Goal: Task Accomplishment & Management: Use online tool/utility

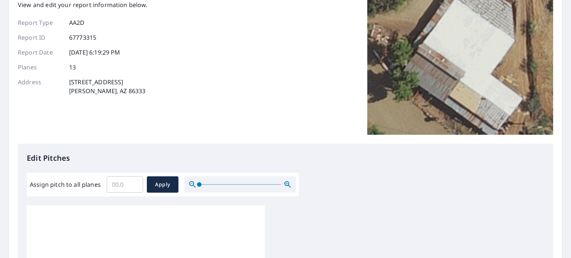
scroll to position [223, 0]
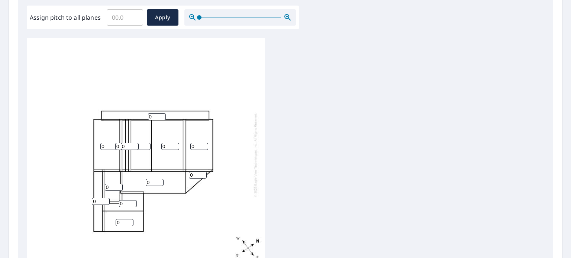
click at [156, 116] on input "0" at bounding box center [157, 116] width 18 height 7
type input "3"
click at [194, 101] on div "0 0 0 0 0 3 0 0 0 0 0 0 0" at bounding box center [146, 154] width 238 height 233
click at [110, 146] on input "0" at bounding box center [109, 146] width 18 height 7
type input "3"
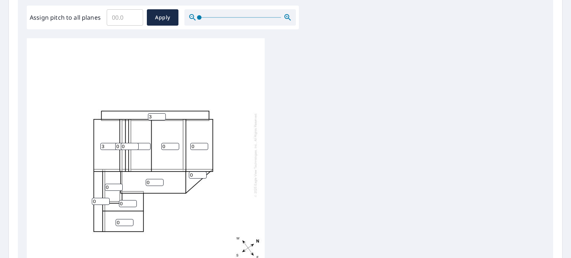
click at [118, 143] on input "0" at bounding box center [124, 146] width 18 height 7
type input "3"
click at [127, 144] on input "0" at bounding box center [130, 146] width 18 height 7
type input "0"
type input "2"
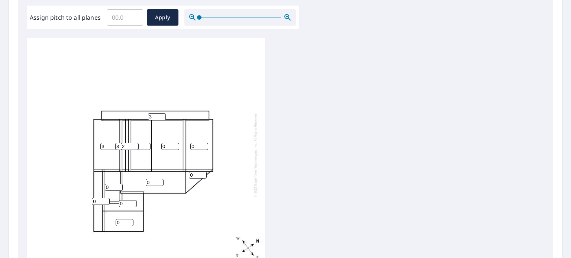
click at [231, 117] on div "0 0 0 3 0 3 0 0 0 0 0 3 2" at bounding box center [146, 154] width 238 height 233
click at [127, 146] on input "2" at bounding box center [130, 146] width 18 height 7
type input "1"
click at [264, 133] on div "0 0 0 3 0 3 0 0 0 0 0 3 1" at bounding box center [146, 154] width 238 height 233
type input "1"
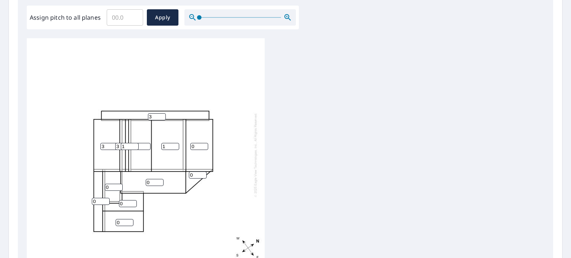
click at [174, 145] on input "1" at bounding box center [170, 146] width 18 height 7
click at [105, 145] on input "3" at bounding box center [109, 146] width 18 height 7
type input "4"
click at [119, 145] on input "3" at bounding box center [124, 146] width 18 height 7
type input "2"
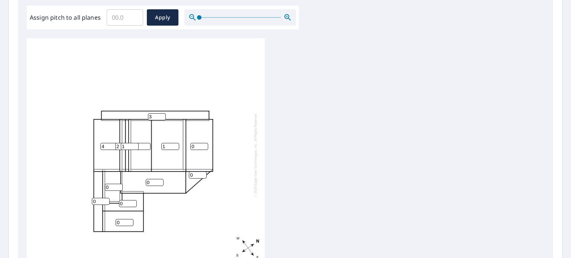
click at [98, 202] on input "0" at bounding box center [101, 201] width 18 height 7
type input "1"
click at [193, 209] on div "1 0 0 4 0 3 0 1 0 0 0 2 1" at bounding box center [146, 154] width 238 height 233
click at [155, 180] on input "0" at bounding box center [155, 182] width 18 height 7
type input "1"
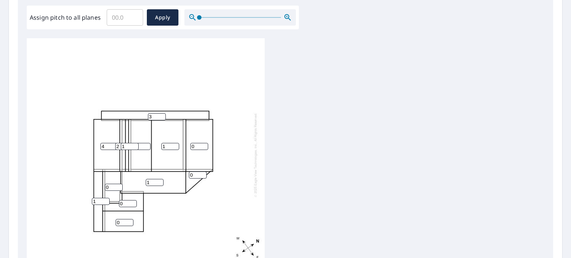
click at [198, 146] on input "0" at bounding box center [199, 146] width 18 height 7
type input "1"
click at [194, 174] on input "0" at bounding box center [198, 175] width 18 height 7
type input "1"
click at [112, 187] on input "0" at bounding box center [114, 187] width 18 height 7
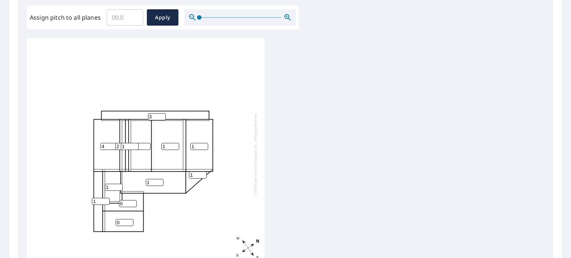
type input "1"
click at [127, 202] on input "0" at bounding box center [128, 203] width 18 height 7
type input "1"
click at [126, 220] on input "0" at bounding box center [125, 222] width 18 height 7
type input "1"
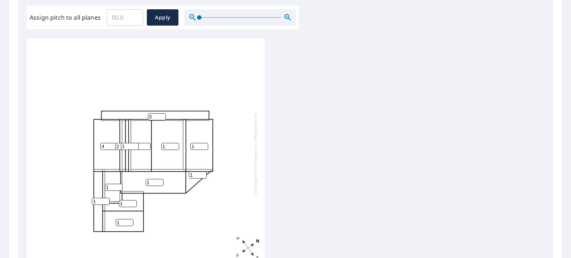
click at [172, 213] on div "1 1 1 4 0 3 1 1 1 1 1 2 1" at bounding box center [146, 154] width 238 height 233
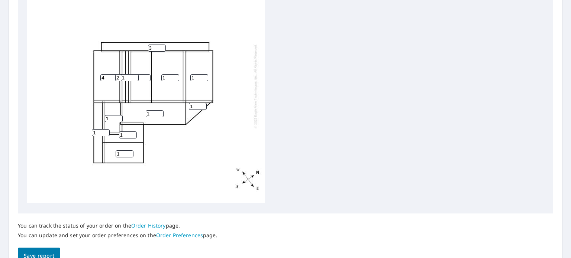
scroll to position [330, 0]
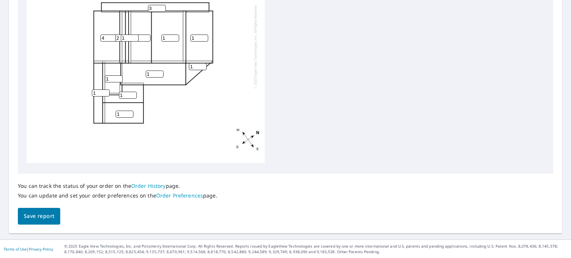
click at [37, 217] on span "Save report" at bounding box center [39, 216] width 30 height 9
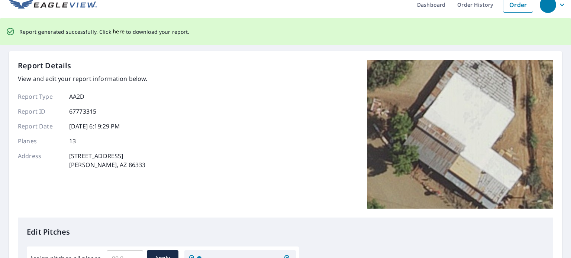
scroll to position [0, 0]
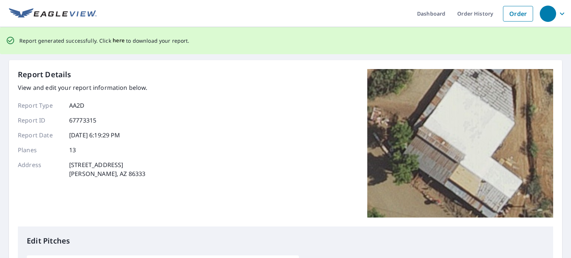
click at [116, 39] on span "here" at bounding box center [119, 40] width 12 height 9
click at [120, 41] on span "here" at bounding box center [119, 40] width 12 height 9
click at [114, 39] on span "here" at bounding box center [119, 40] width 12 height 9
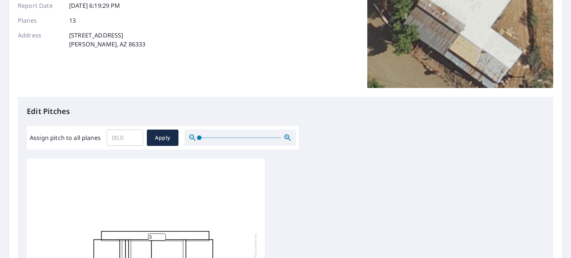
scroll to position [10, 0]
